Goal: Information Seeking & Learning: Learn about a topic

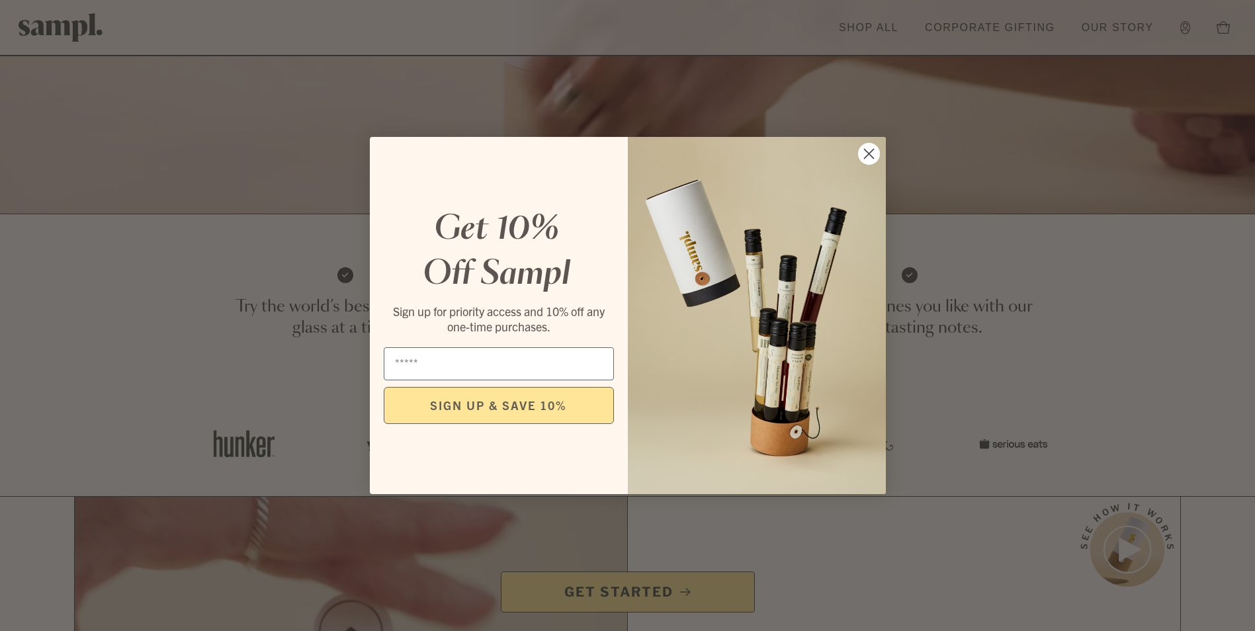
scroll to position [427, 0]
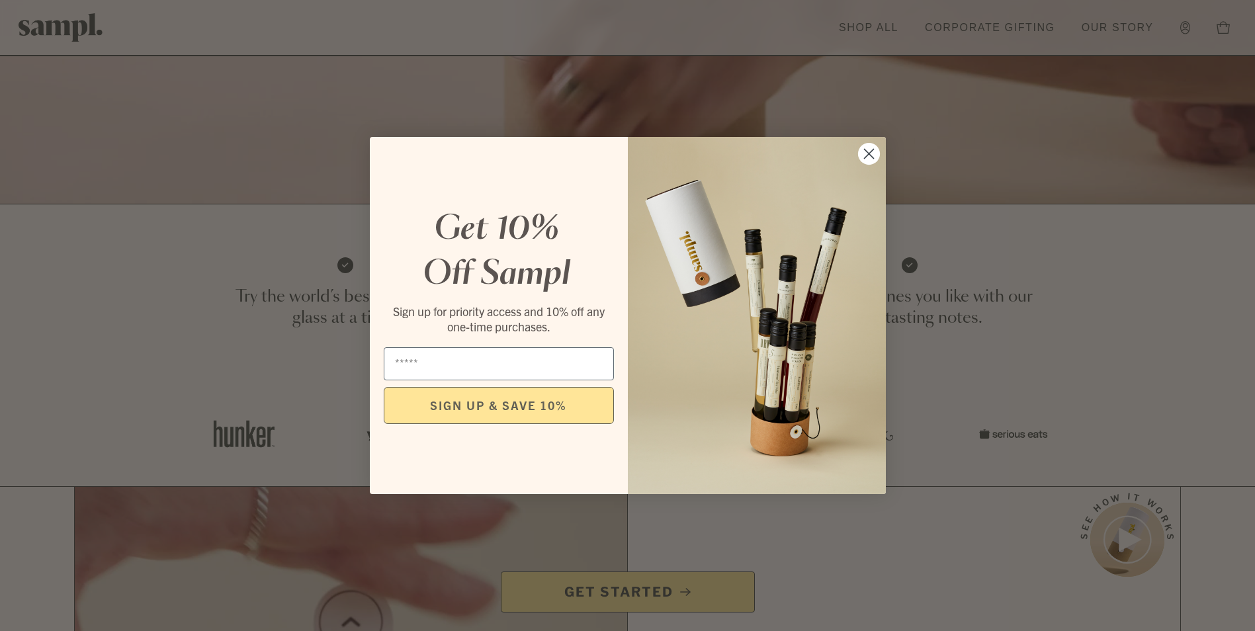
click at [873, 152] on circle "Close dialog" at bounding box center [868, 154] width 22 height 22
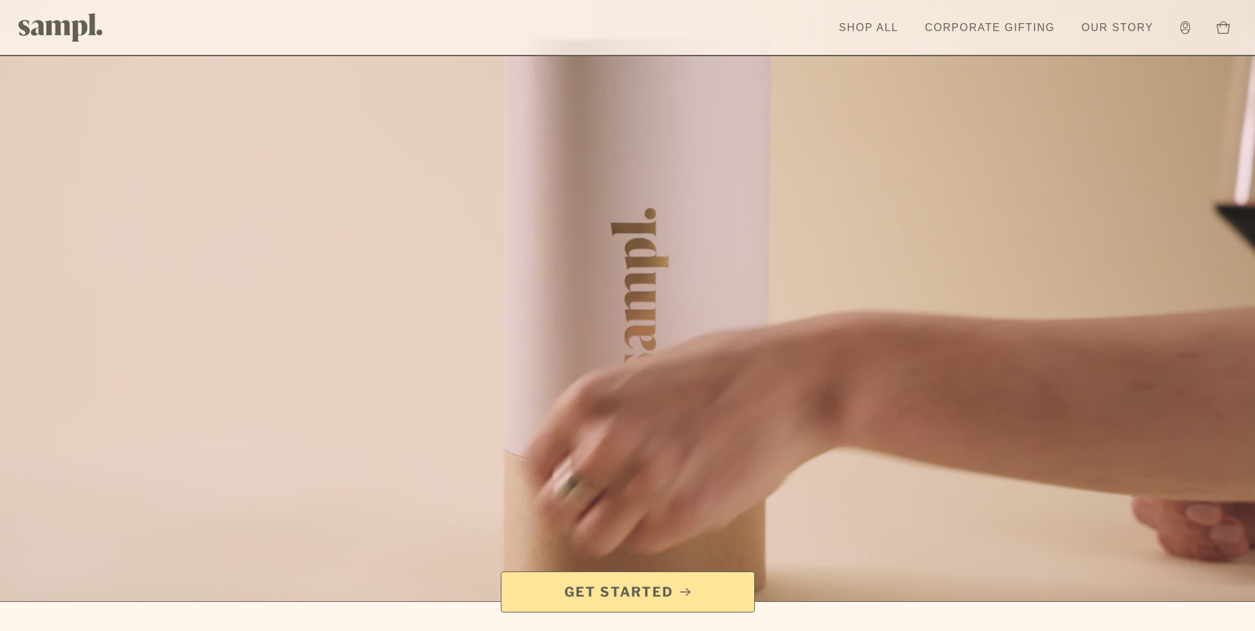
scroll to position [0, 0]
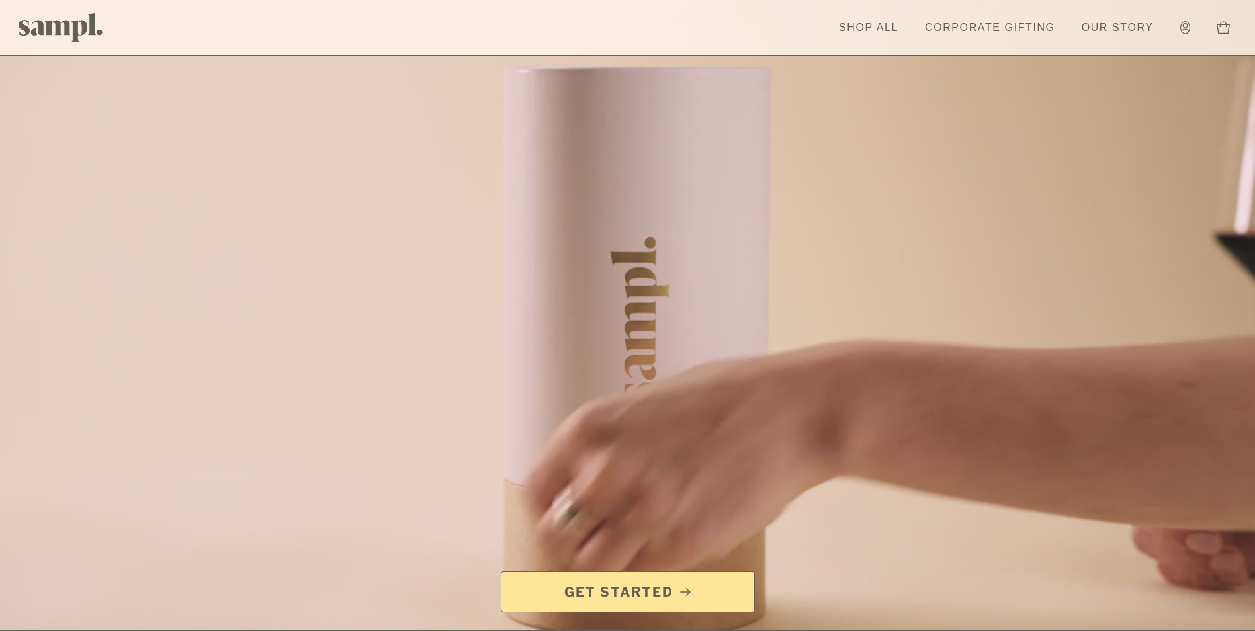
click at [1025, 28] on link "Corporate Gifting" at bounding box center [990, 27] width 144 height 29
